Goal: Contribute content: Add original content to the website for others to see

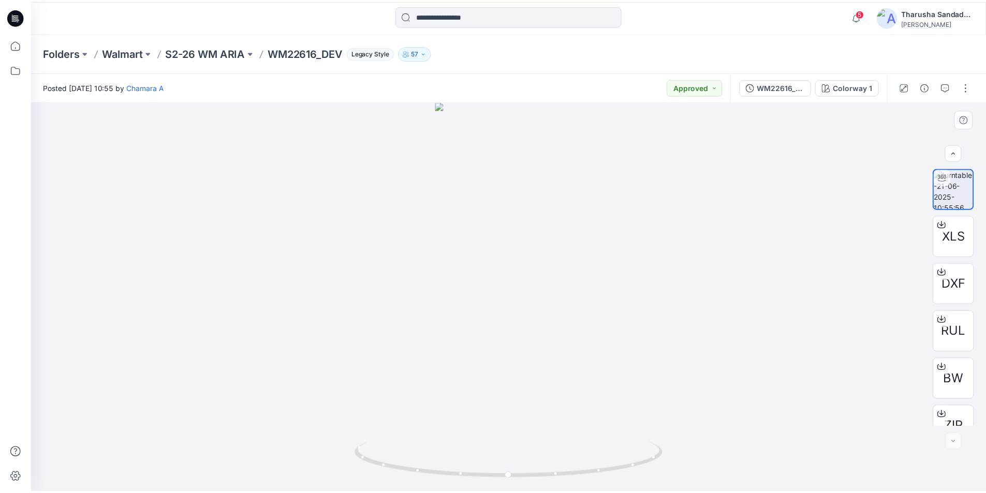
scroll to position [21, 0]
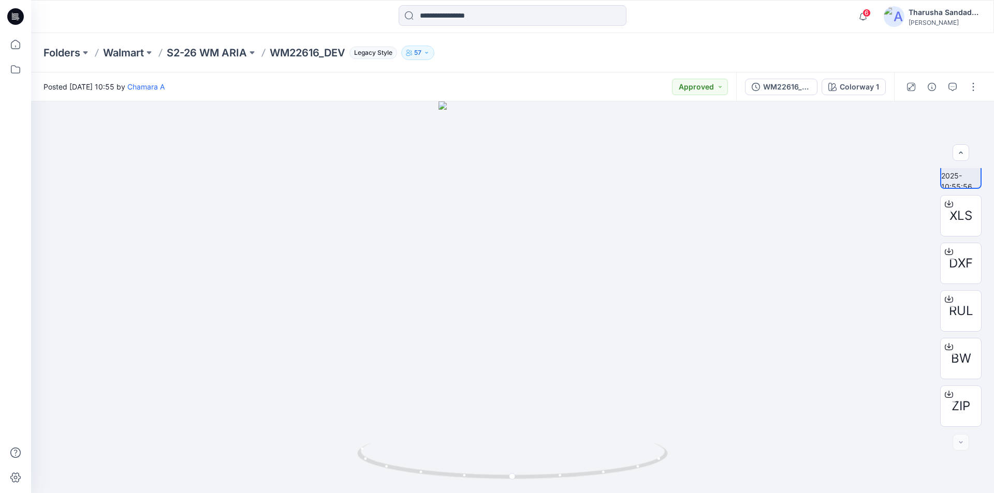
click at [17, 12] on icon at bounding box center [15, 16] width 17 height 17
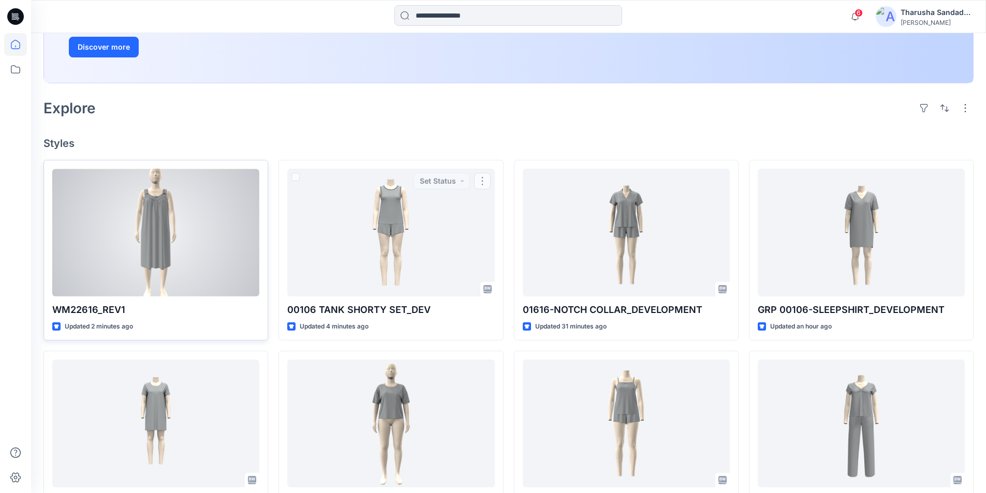
scroll to position [207, 0]
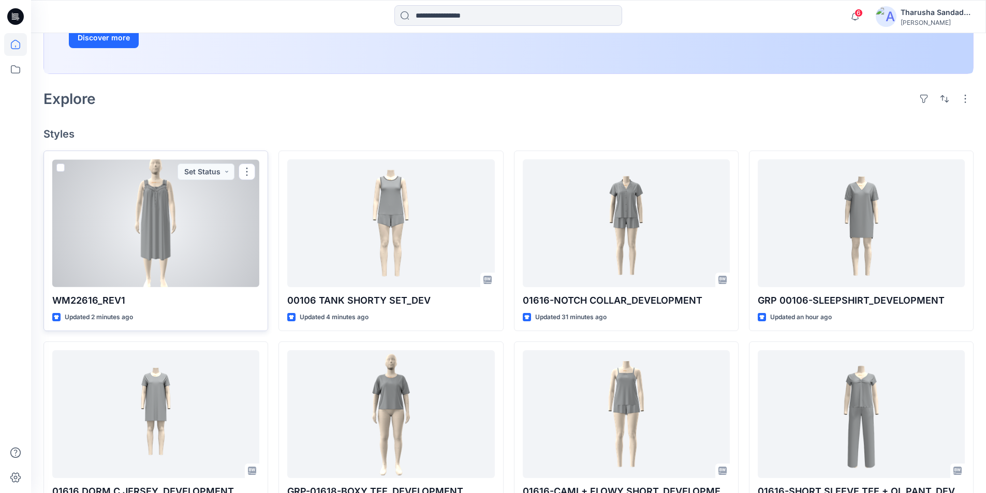
drag, startPoint x: 230, startPoint y: 236, endPoint x: 218, endPoint y: 247, distance: 16.5
click at [229, 236] on div at bounding box center [155, 223] width 207 height 128
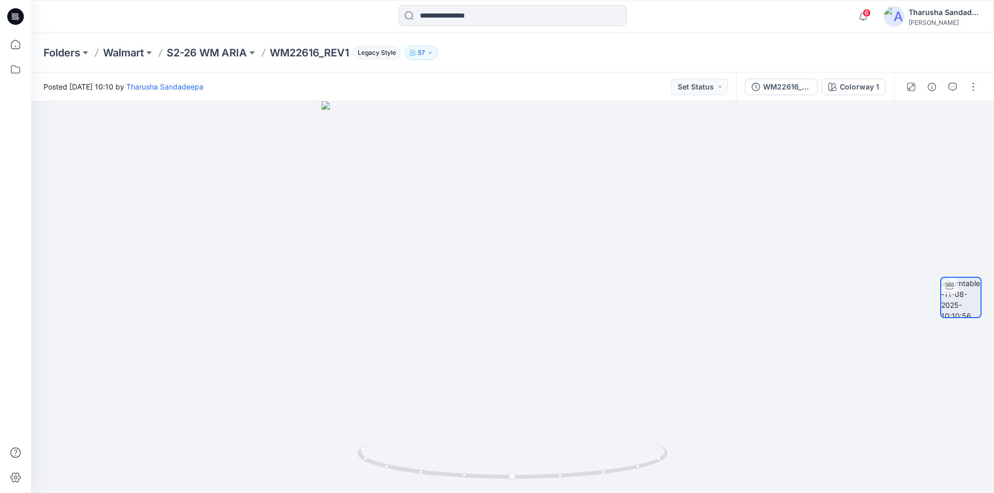
drag, startPoint x: 524, startPoint y: 137, endPoint x: 505, endPoint y: 498, distance: 361.3
drag, startPoint x: 529, startPoint y: 392, endPoint x: 538, endPoint y: 290, distance: 102.4
drag, startPoint x: 610, startPoint y: 469, endPoint x: 477, endPoint y: 459, distance: 133.4
click at [477, 459] on icon at bounding box center [513, 462] width 313 height 39
drag, startPoint x: 529, startPoint y: 481, endPoint x: 662, endPoint y: 479, distance: 133.1
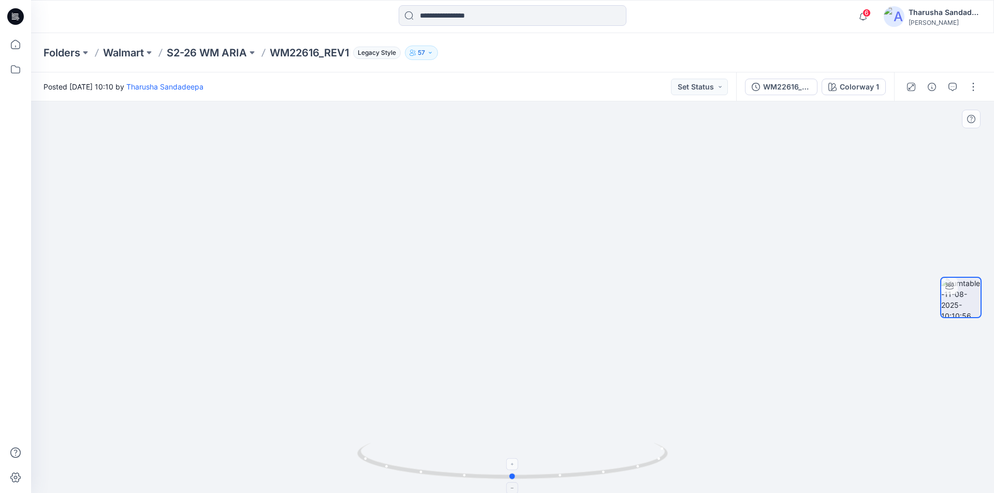
click at [662, 479] on icon at bounding box center [513, 462] width 313 height 39
click at [972, 88] on button "button" at bounding box center [973, 87] width 17 height 17
click at [909, 114] on p "Edit" at bounding box center [907, 111] width 13 height 11
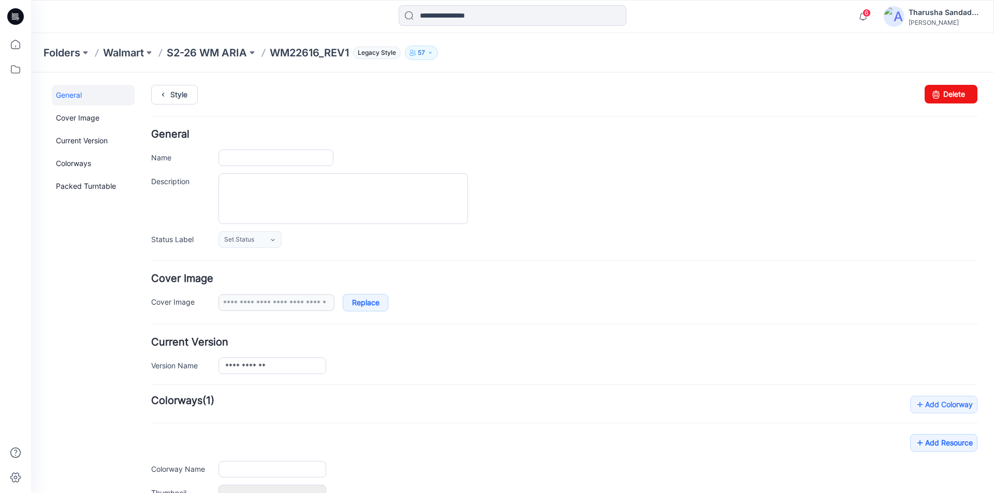
type input "**********"
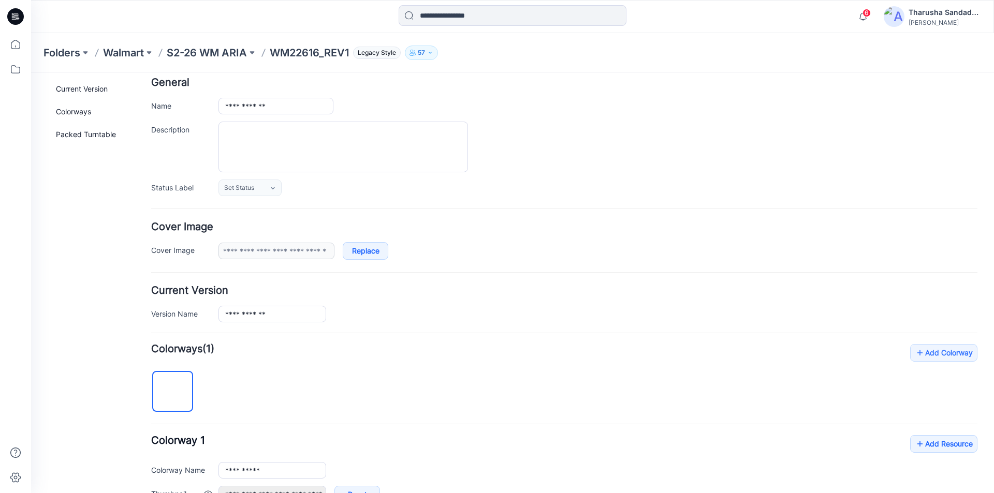
scroll to position [243, 0]
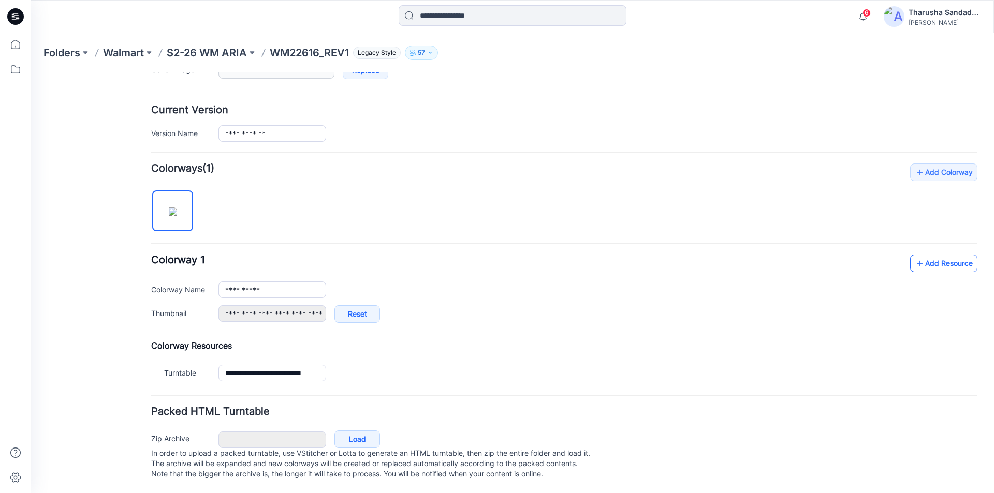
click at [918, 257] on link "Add Resource" at bounding box center [943, 264] width 67 height 18
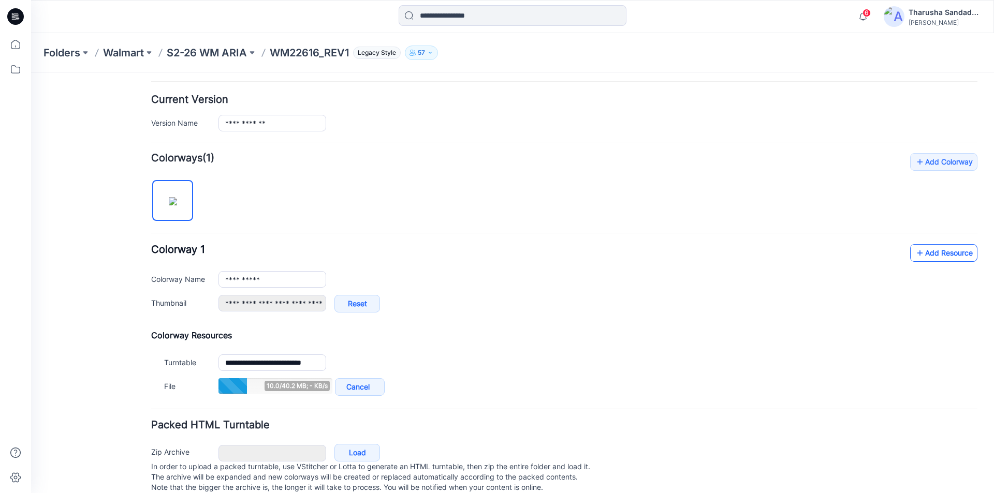
click at [932, 257] on link "Add Resource" at bounding box center [943, 253] width 67 height 18
click at [935, 258] on link "Add Resource" at bounding box center [943, 253] width 67 height 18
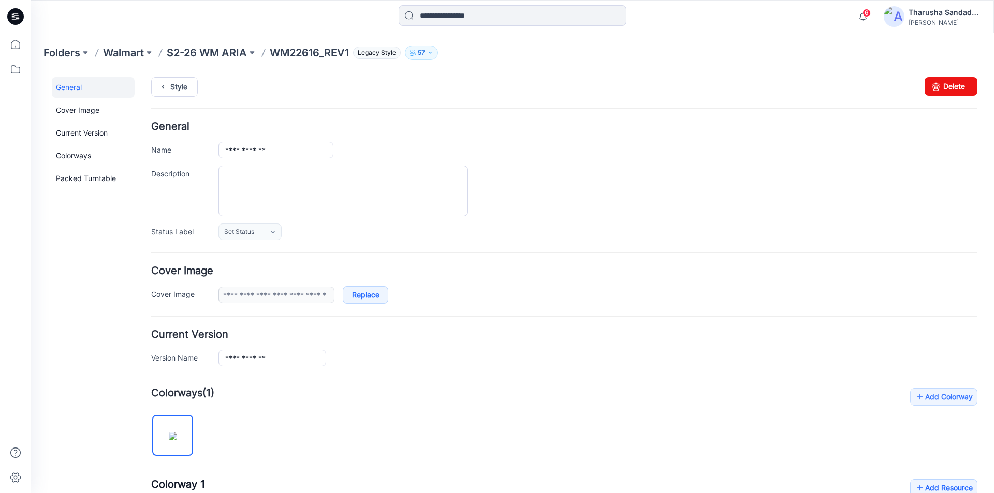
scroll to position [0, 0]
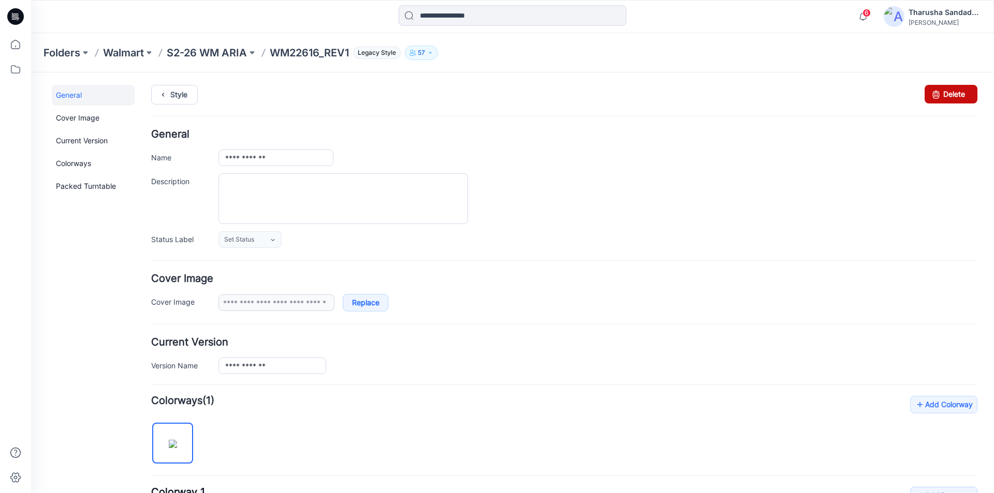
click at [958, 90] on link "Delete" at bounding box center [951, 94] width 53 height 19
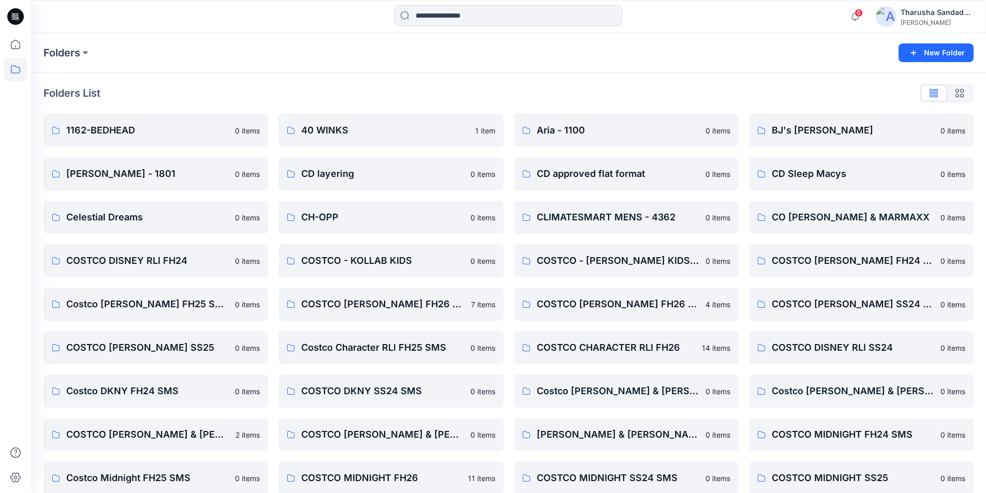
click at [10, 15] on icon at bounding box center [15, 16] width 17 height 17
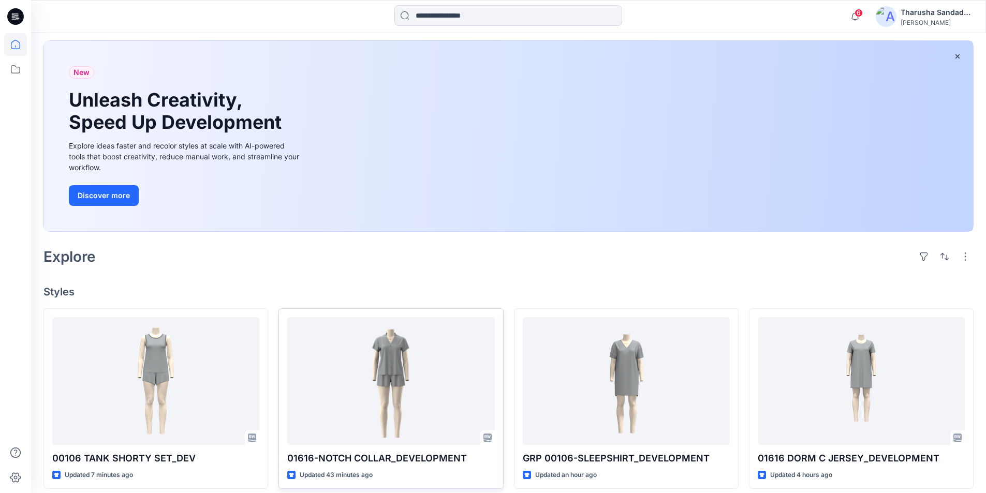
scroll to position [52, 0]
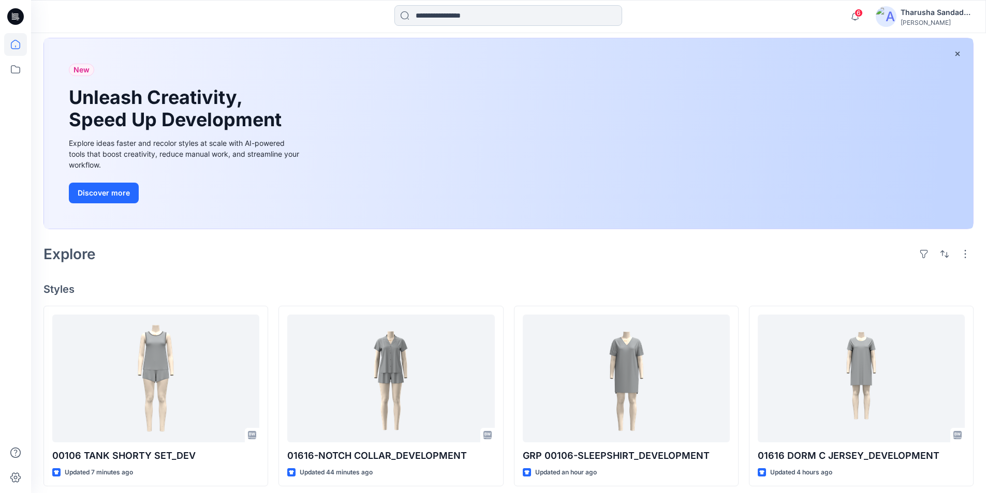
click at [513, 9] on input at bounding box center [508, 15] width 228 height 21
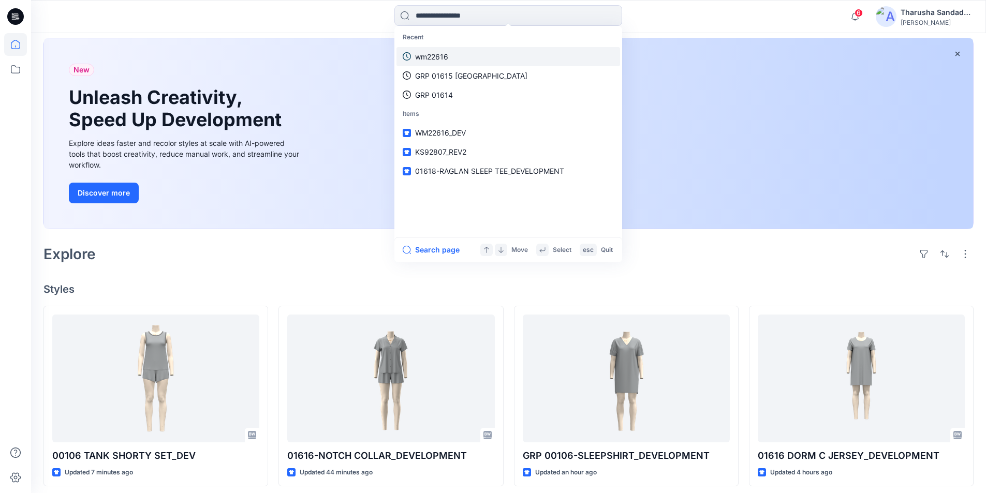
click at [444, 46] on p "Recent" at bounding box center [509, 37] width 224 height 19
click at [444, 51] on p "wm22616" at bounding box center [431, 56] width 33 height 11
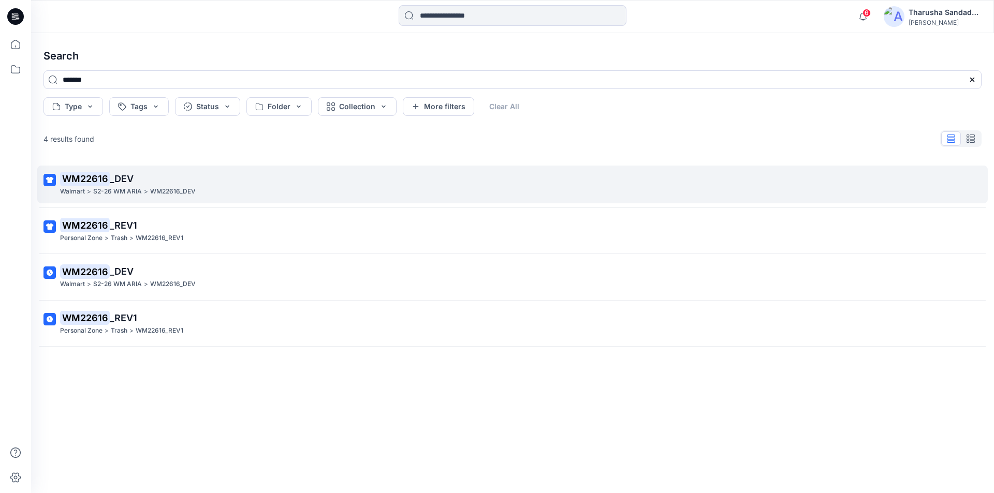
click at [116, 179] on span "_DEV" at bounding box center [122, 178] width 24 height 11
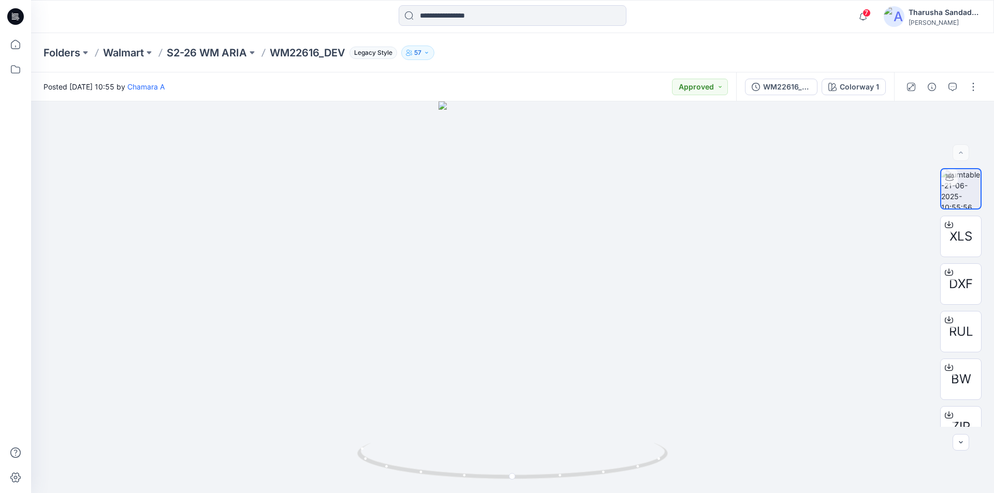
click at [21, 19] on icon at bounding box center [15, 16] width 17 height 17
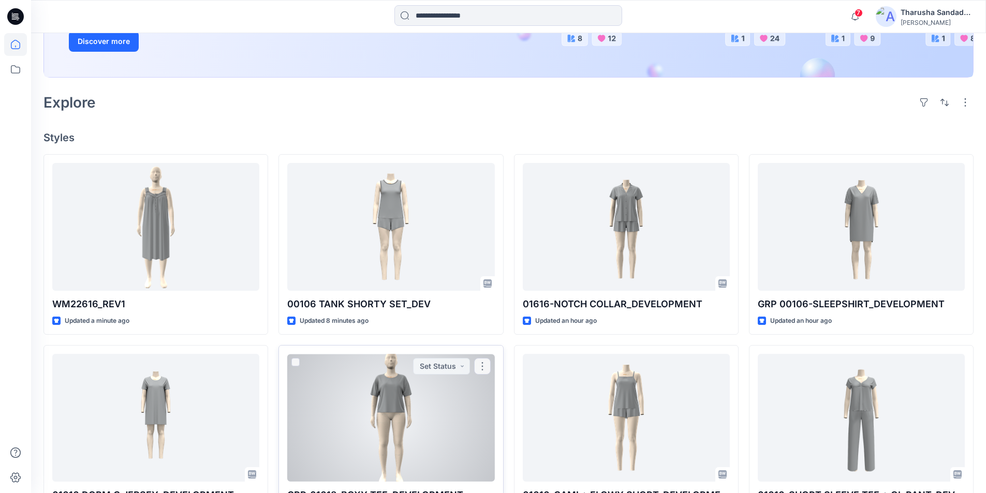
scroll to position [207, 0]
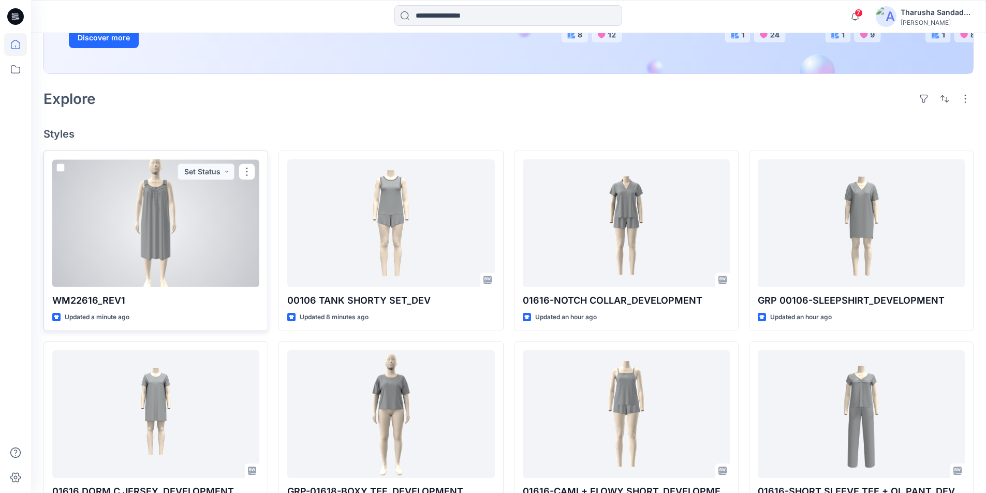
click at [156, 236] on div at bounding box center [155, 223] width 207 height 128
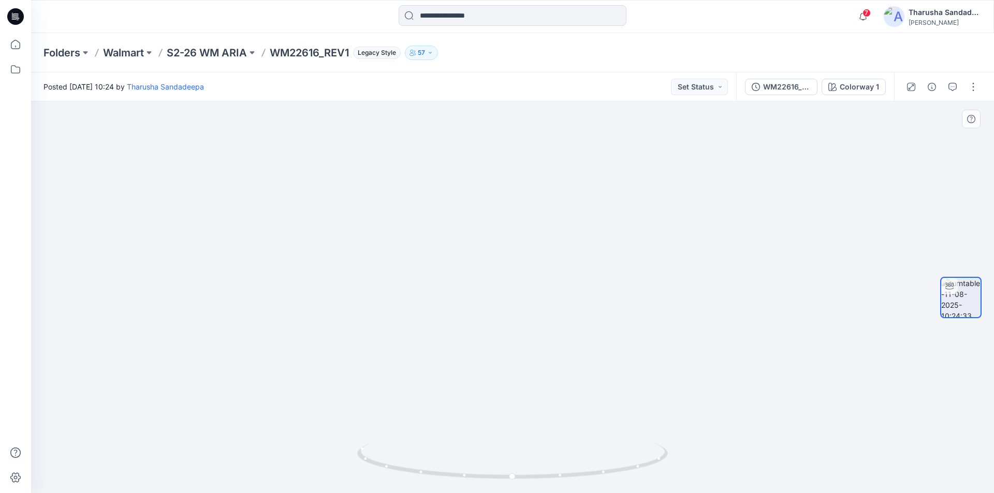
drag, startPoint x: 503, startPoint y: 165, endPoint x: 519, endPoint y: 348, distance: 184.4
click at [975, 85] on button "button" at bounding box center [973, 87] width 17 height 17
click at [904, 111] on p "Edit" at bounding box center [907, 111] width 13 height 11
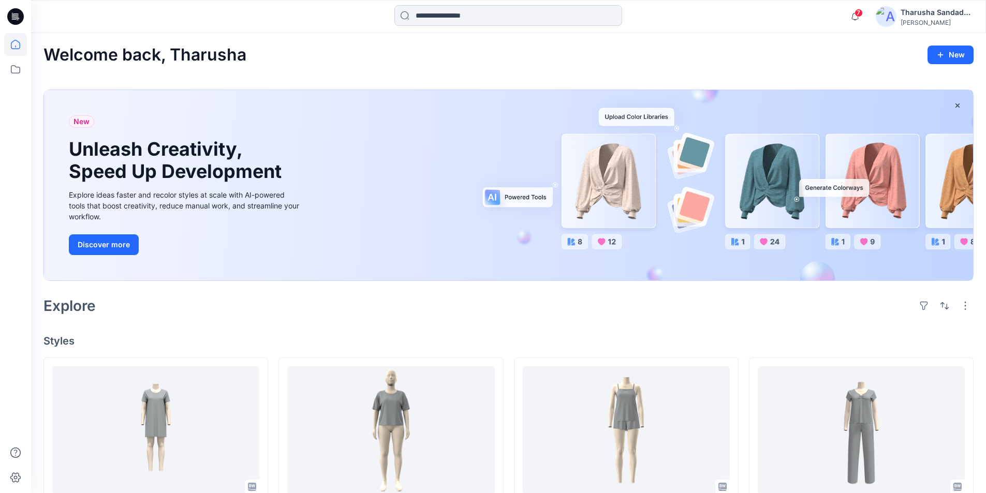
drag, startPoint x: 432, startPoint y: 18, endPoint x: 435, endPoint y: 23, distance: 6.3
click at [433, 18] on input at bounding box center [508, 15] width 228 height 21
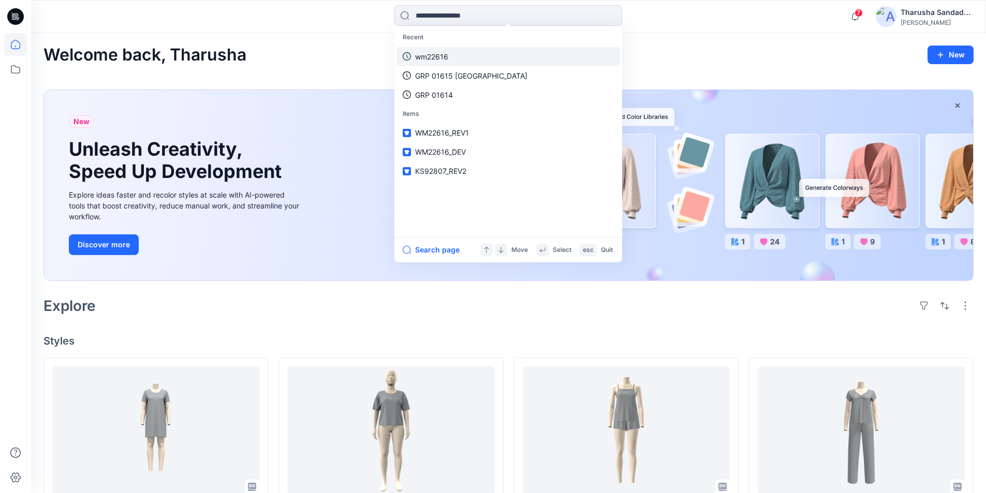
click at [432, 59] on p "wm22616" at bounding box center [431, 56] width 33 height 11
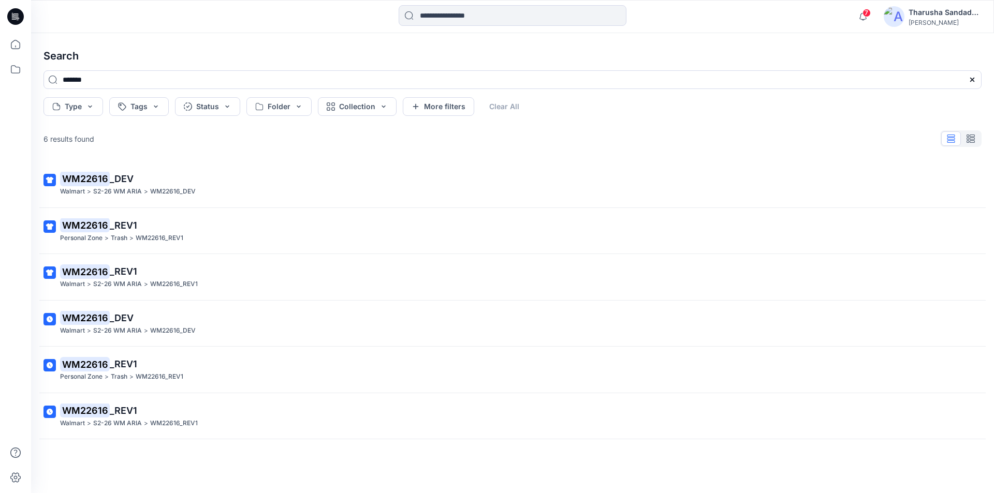
click at [124, 178] on span "_DEV" at bounding box center [122, 178] width 24 height 11
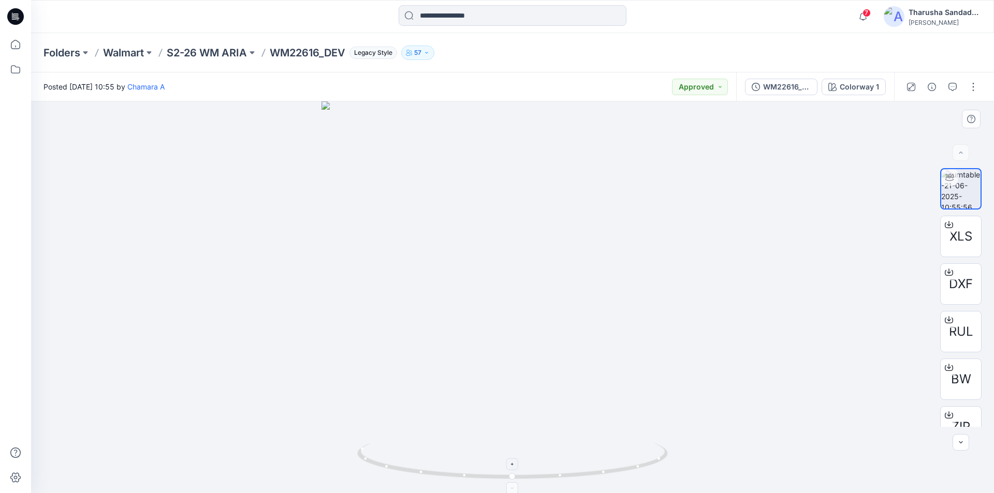
drag, startPoint x: 524, startPoint y: 172, endPoint x: 504, endPoint y: 481, distance: 310.3
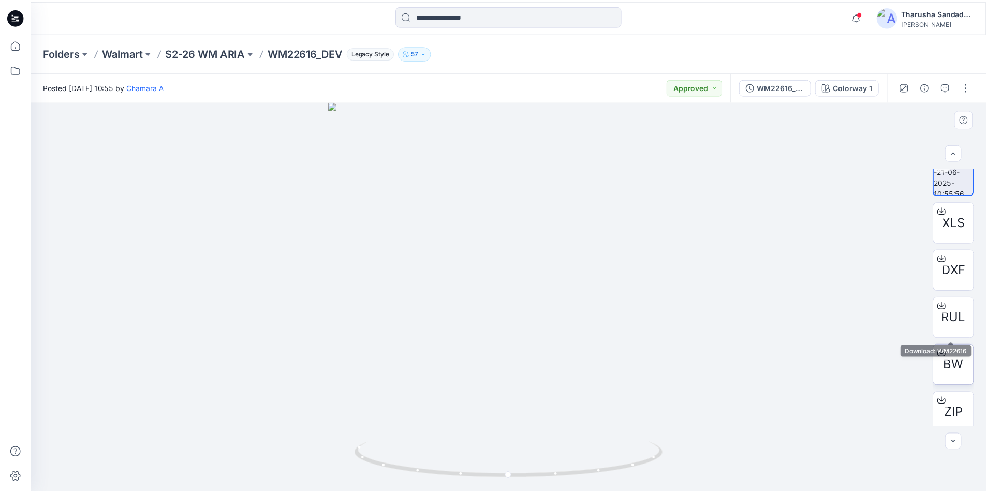
scroll to position [21, 0]
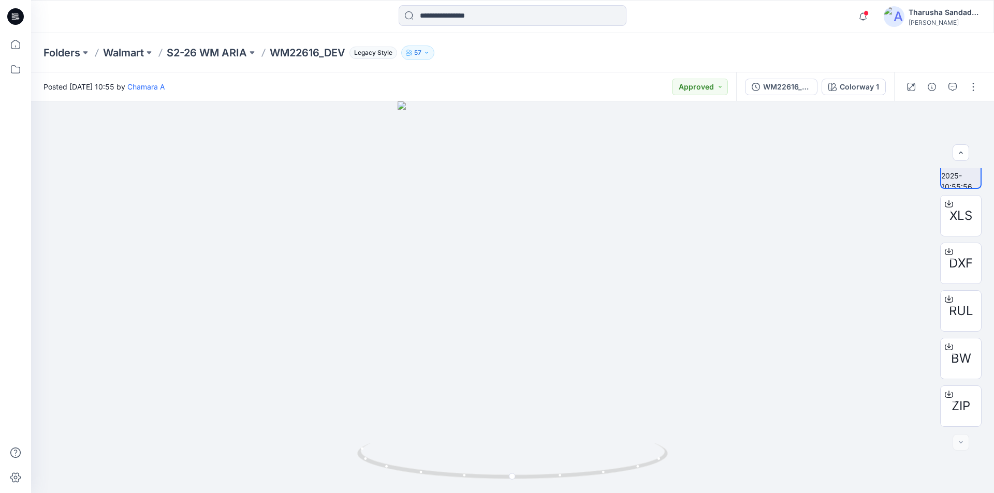
click at [18, 17] on icon at bounding box center [15, 16] width 17 height 17
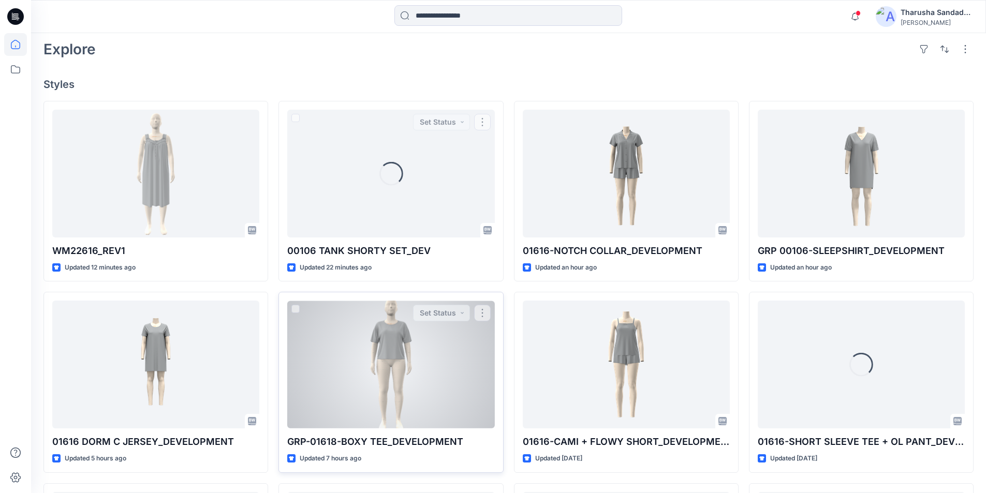
scroll to position [259, 0]
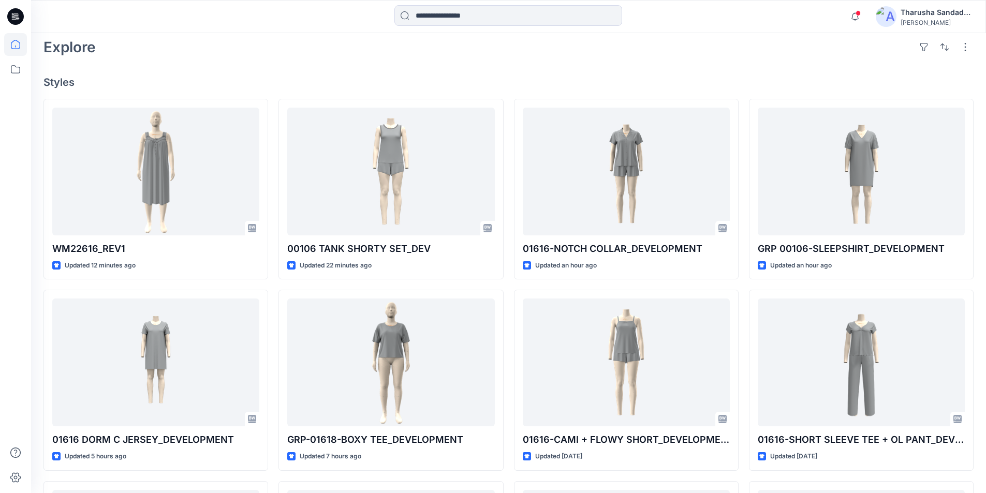
click at [256, 68] on div "Welcome back, Tharusha New New Unleash Creativity, Speed Up Development Explore…" at bounding box center [508, 243] width 955 height 938
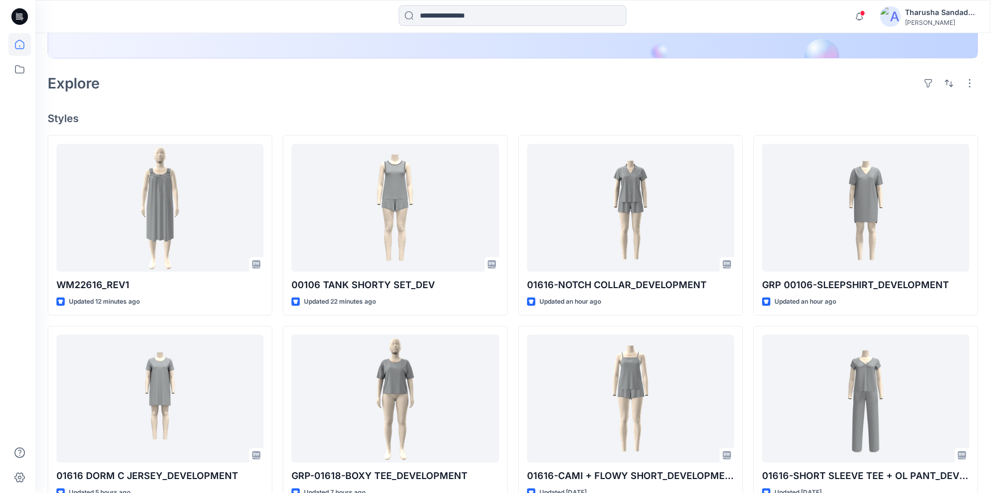
scroll to position [0, 0]
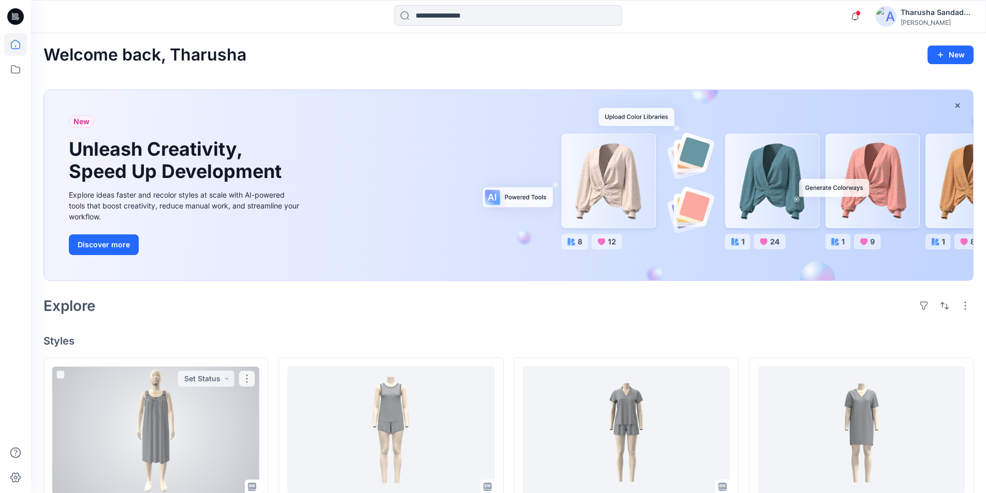
drag, startPoint x: 153, startPoint y: 419, endPoint x: 166, endPoint y: 411, distance: 14.7
click at [153, 419] on div at bounding box center [155, 431] width 207 height 128
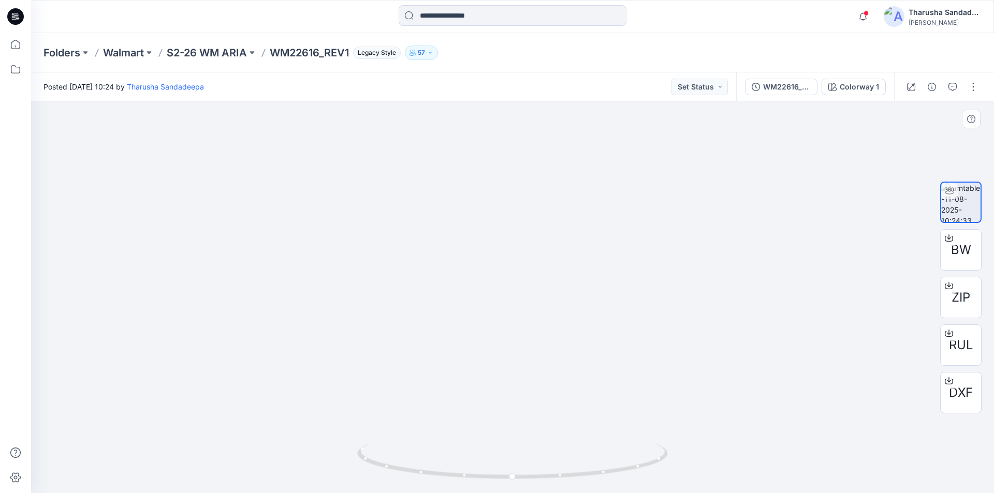
drag, startPoint x: 523, startPoint y: 151, endPoint x: 529, endPoint y: 378, distance: 227.8
click at [125, 31] on div "Notifications Senal J shared 01616 DORM C JERSEY_DEVELOPMENT in 01616 Open Line…" at bounding box center [512, 16] width 963 height 33
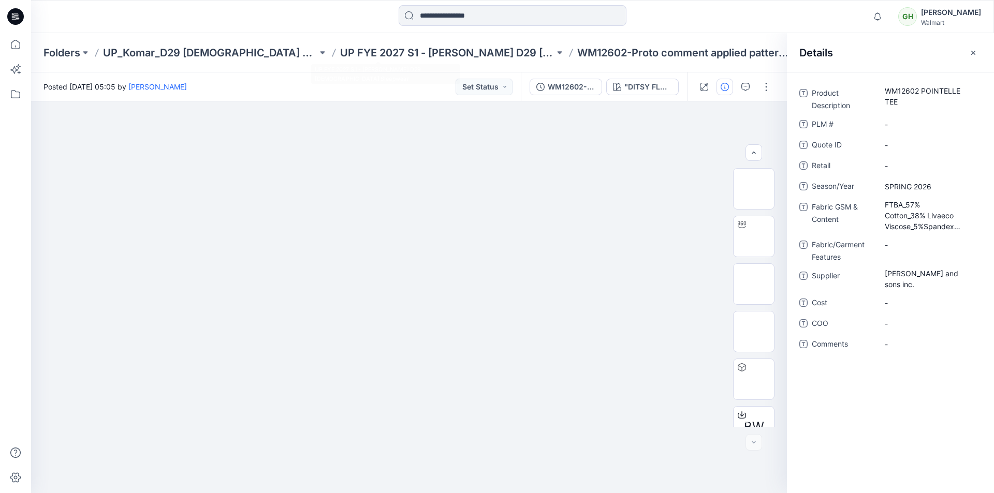
scroll to position [68, 0]
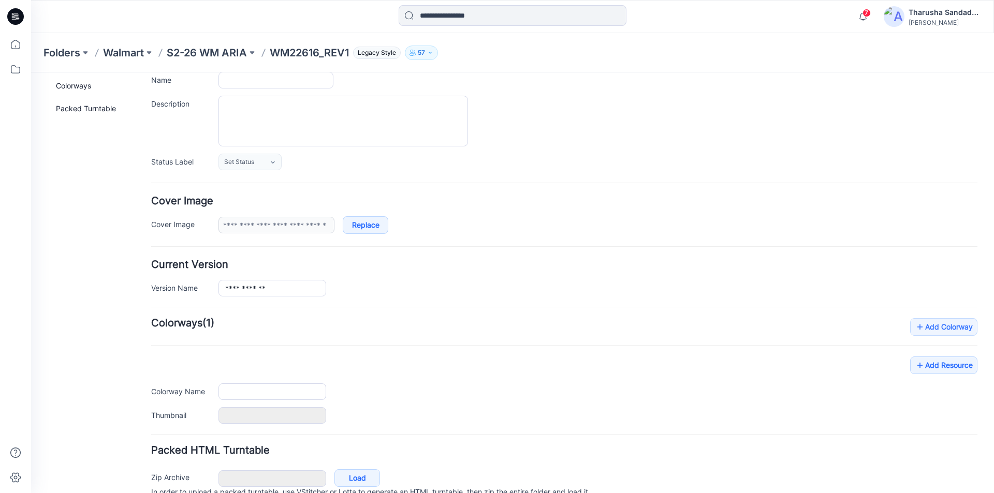
type input "**********"
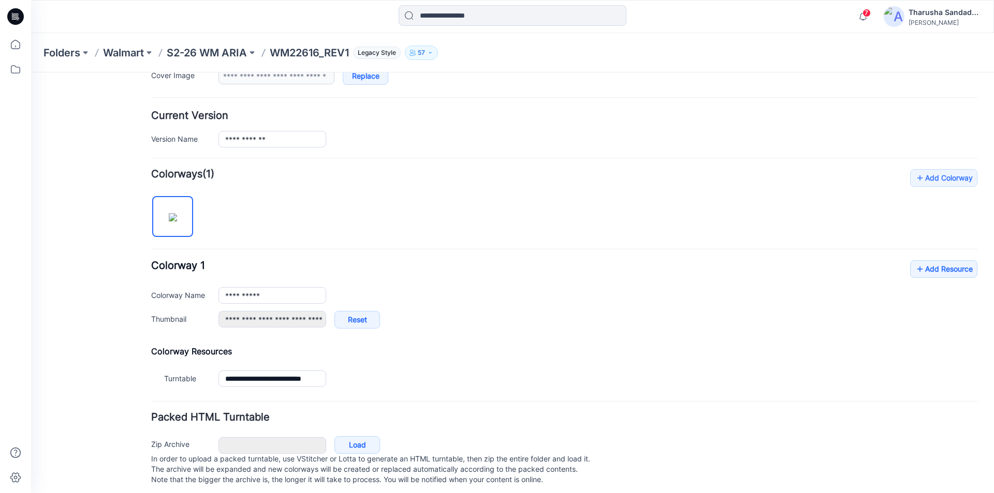
scroll to position [230, 0]
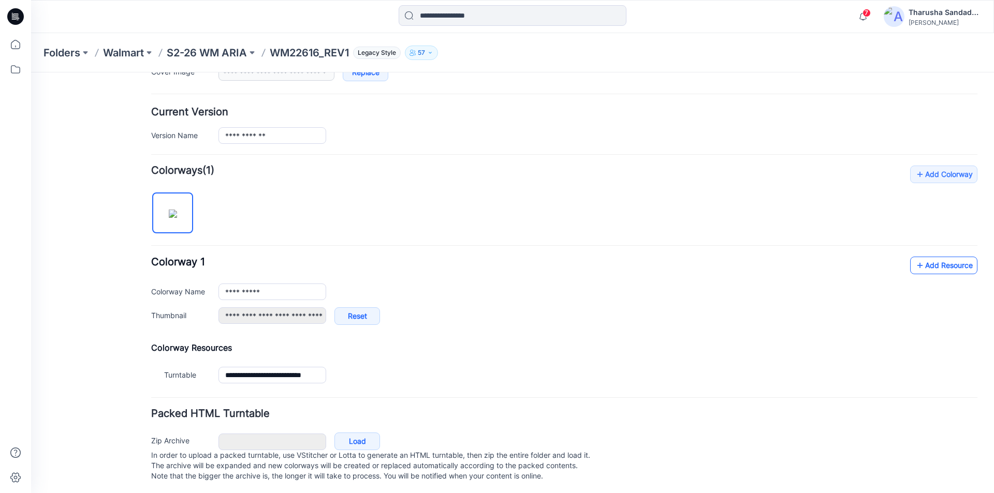
click at [939, 270] on link "Add Resource" at bounding box center [943, 266] width 67 height 18
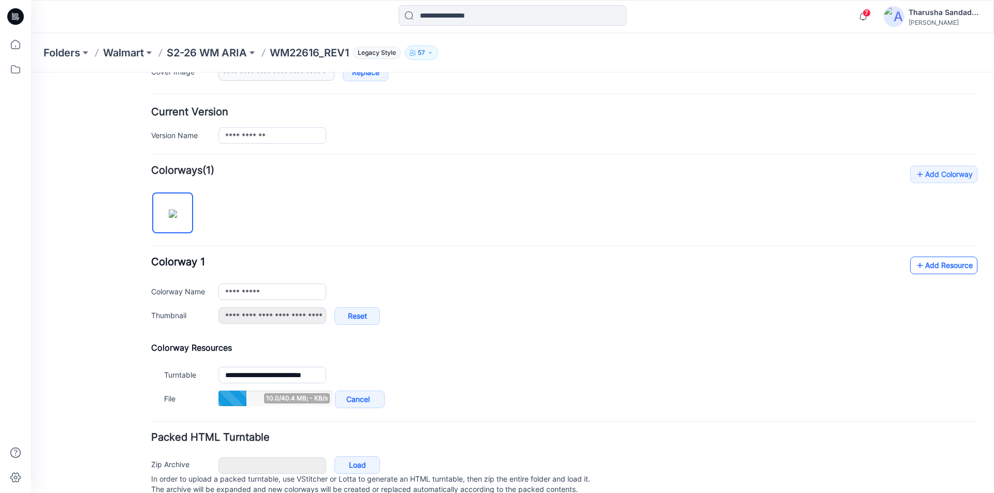
click at [940, 268] on link "Add Resource" at bounding box center [943, 266] width 67 height 18
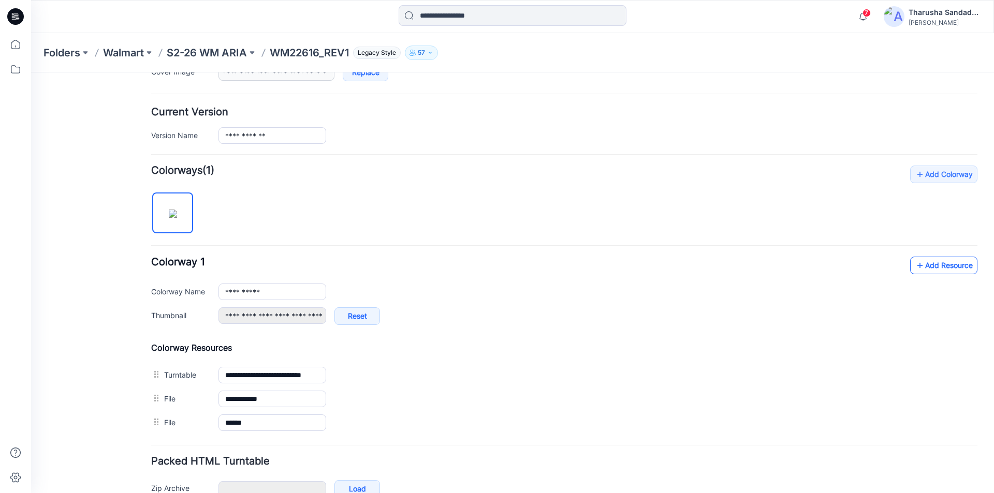
click at [964, 267] on link "Add Resource" at bounding box center [943, 266] width 67 height 18
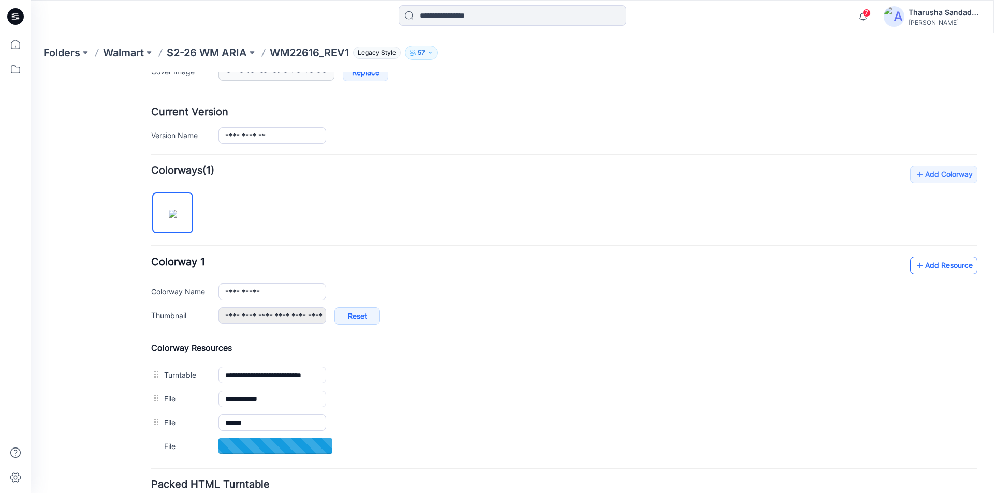
click at [953, 263] on link "Add Resource" at bounding box center [943, 266] width 67 height 18
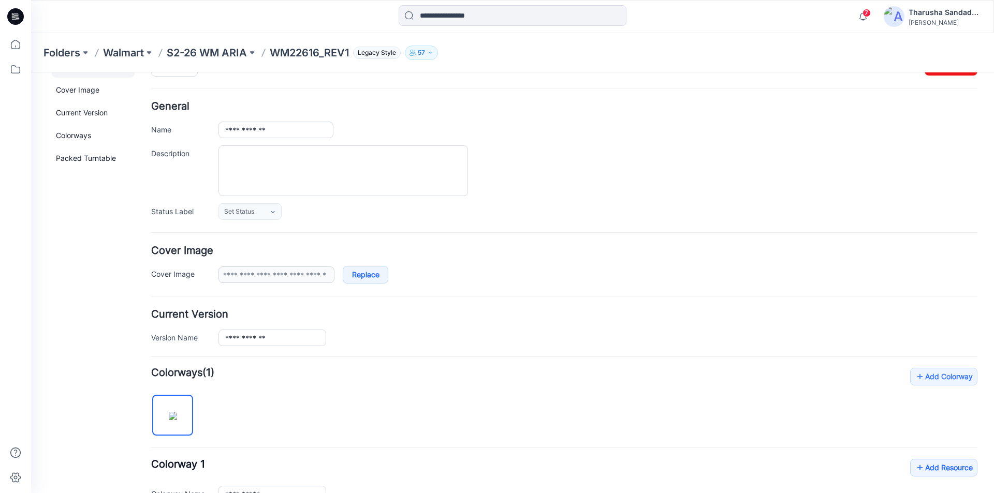
scroll to position [0, 0]
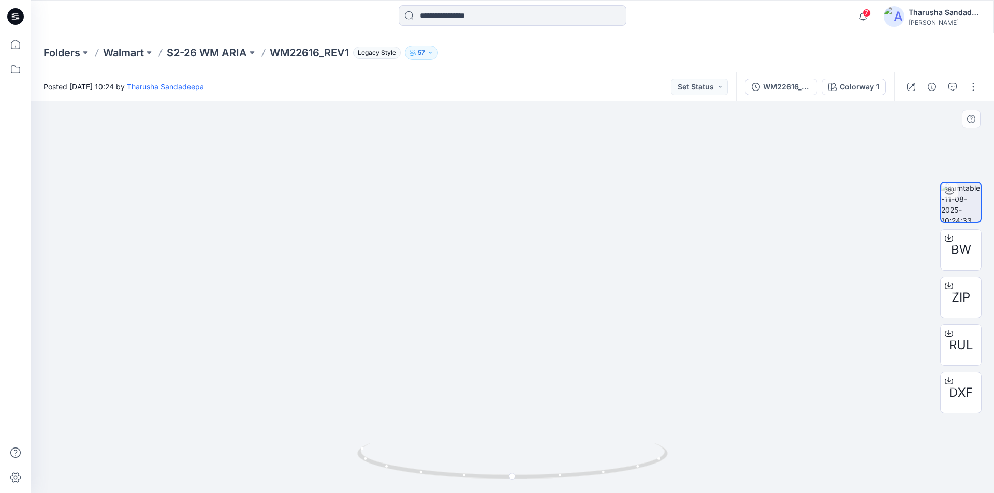
drag, startPoint x: 524, startPoint y: 162, endPoint x: 514, endPoint y: 398, distance: 235.8
drag, startPoint x: 612, startPoint y: 467, endPoint x: 619, endPoint y: 481, distance: 14.8
click at [619, 481] on icon at bounding box center [513, 462] width 313 height 39
click at [16, 22] on icon at bounding box center [15, 16] width 17 height 17
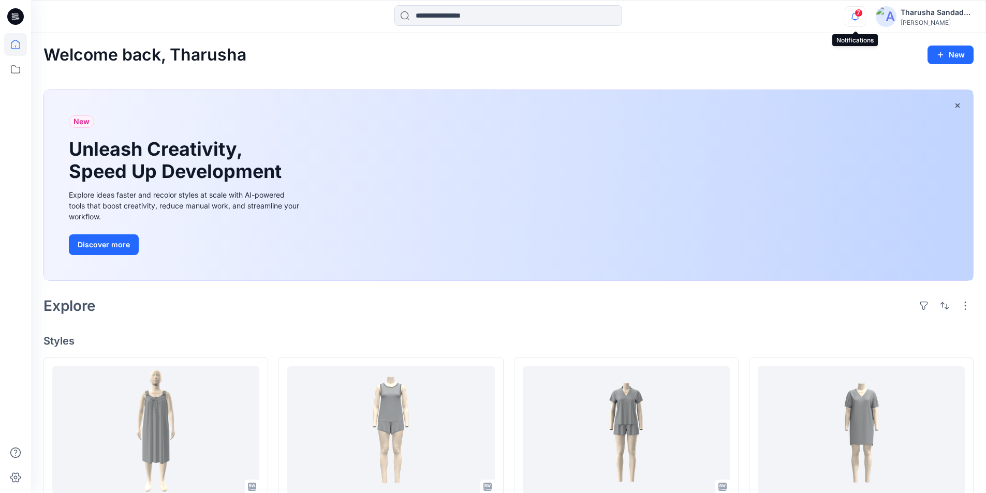
click at [859, 18] on icon "button" at bounding box center [855, 16] width 20 height 21
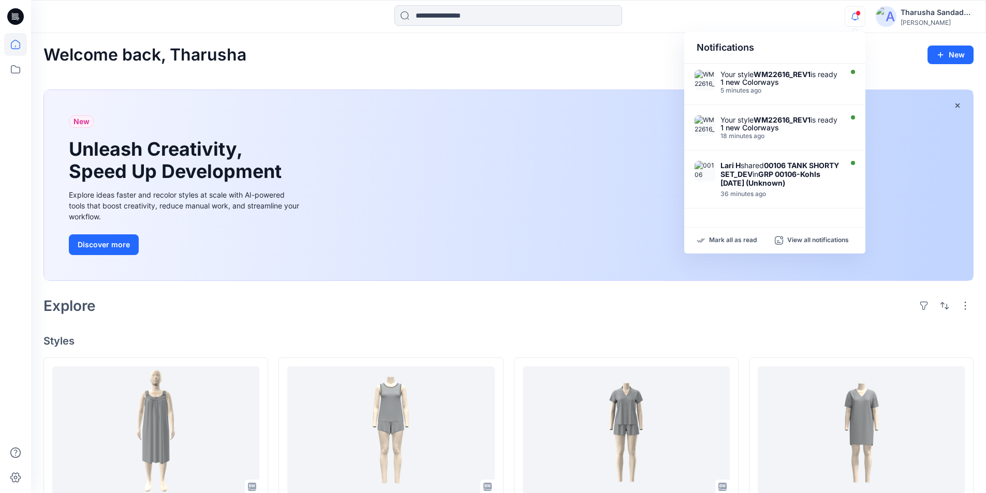
drag, startPoint x: 735, startPoint y: 242, endPoint x: 588, endPoint y: 104, distance: 201.8
click at [735, 242] on p "Mark all as read" at bounding box center [733, 240] width 48 height 9
click at [632, 65] on div "Welcome back, Tharusha New New Unleash Creativity, Speed Up Development Explore…" at bounding box center [508, 502] width 955 height 938
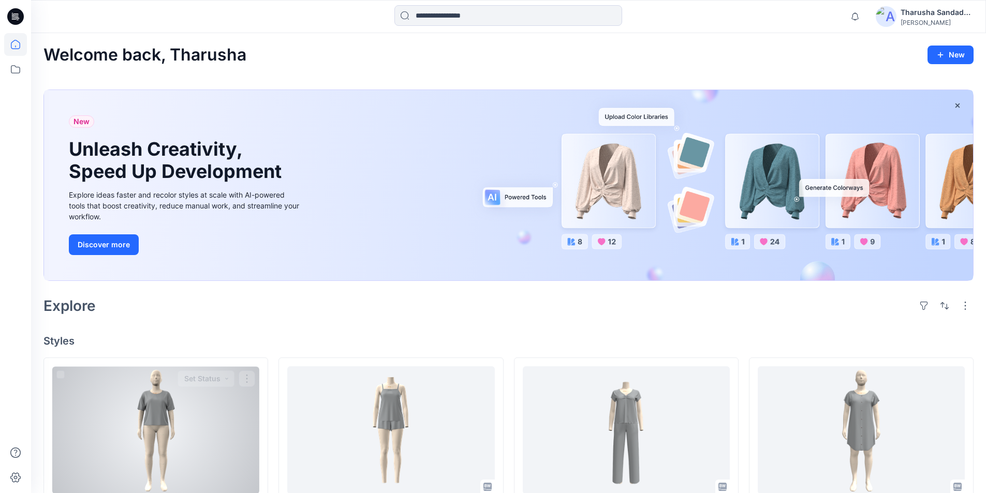
scroll to position [207, 0]
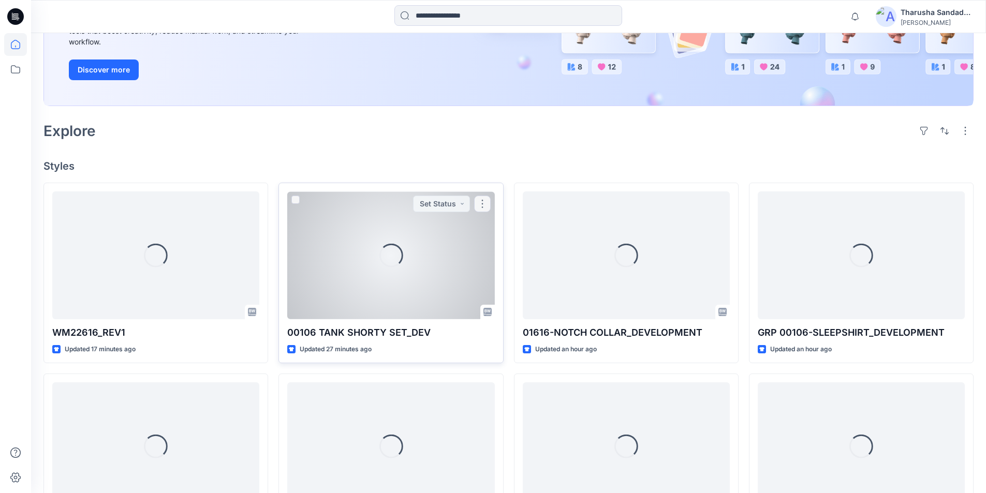
scroll to position [207, 0]
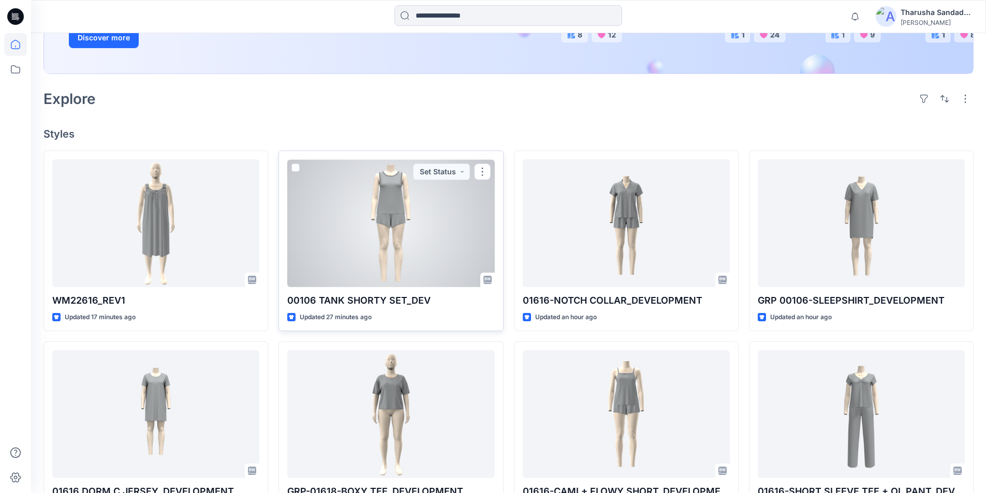
click at [378, 239] on div at bounding box center [390, 223] width 207 height 128
